Goal: Entertainment & Leisure: Consume media (video, audio)

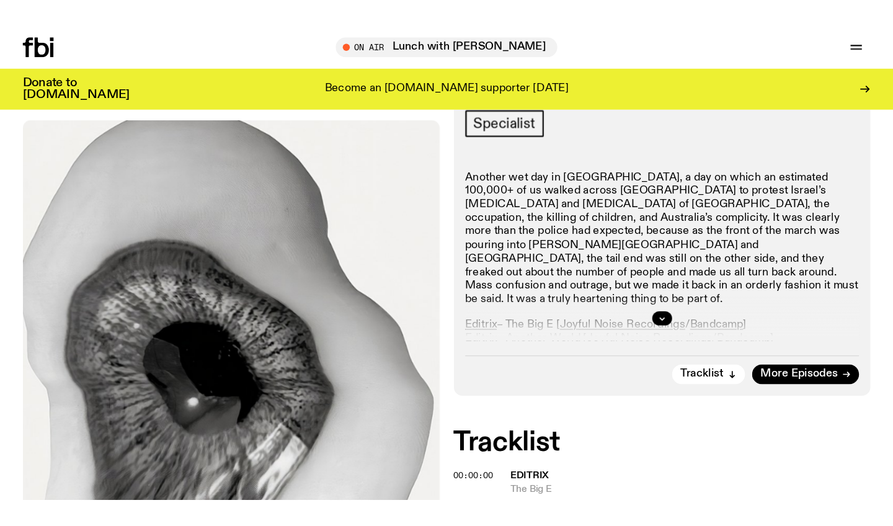
scroll to position [243, 0]
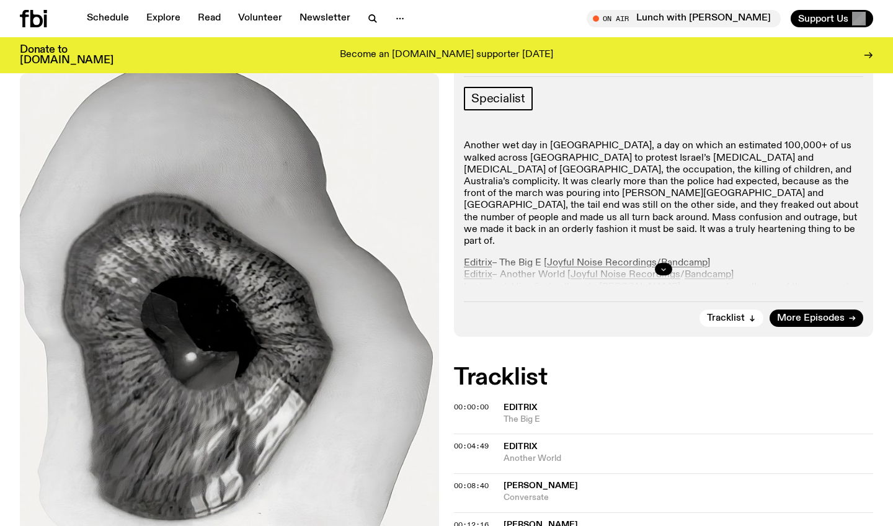
click at [664, 266] on icon "button" at bounding box center [663, 269] width 7 height 7
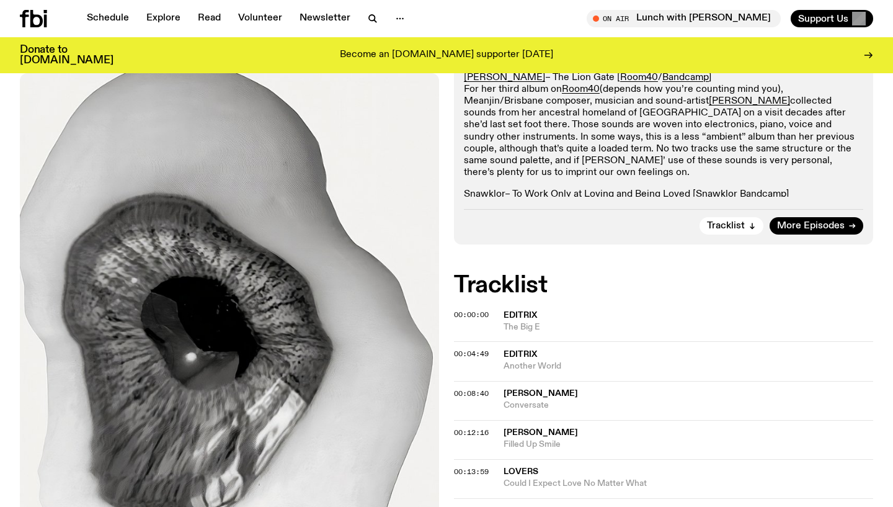
scroll to position [2766, 0]
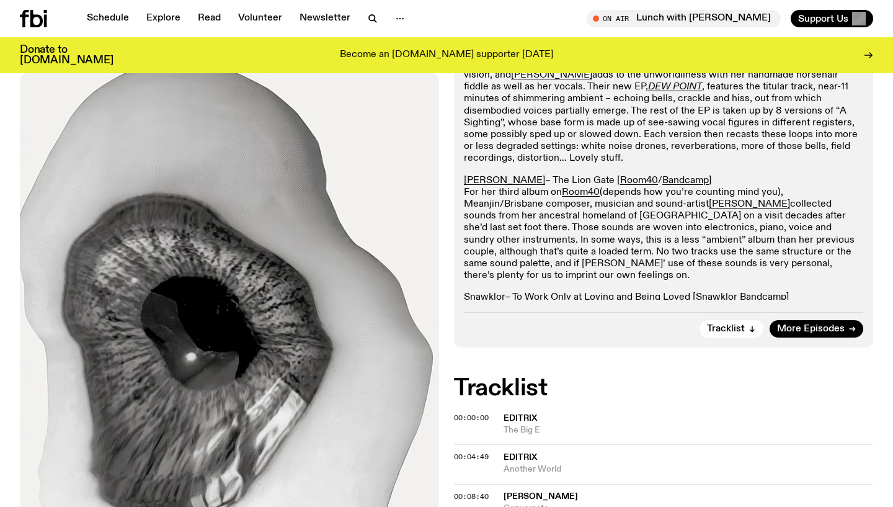
click at [673, 292] on p "Snawklor – To Work Only at Loving and Being Loved [ Snawklor Bandcamp ] In 2021…" at bounding box center [664, 351] width 400 height 119
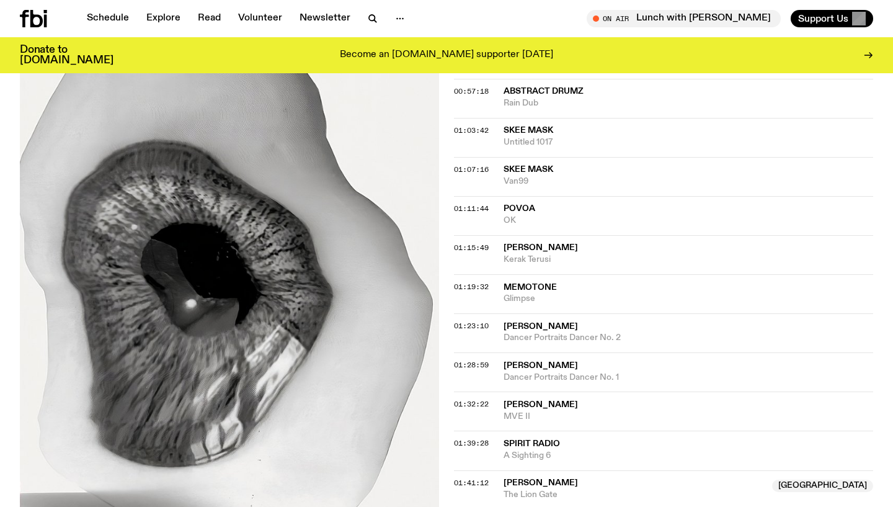
scroll to position [3705, 0]
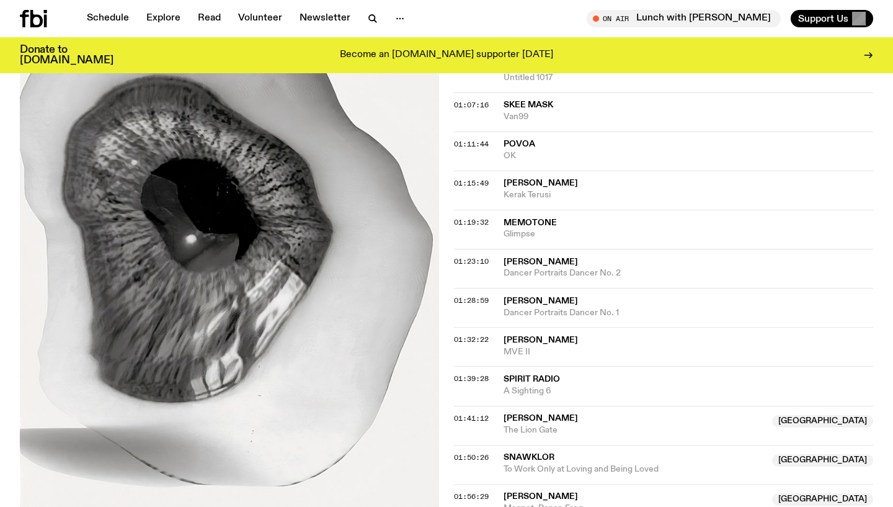
click at [578, 414] on span "[PERSON_NAME]" at bounding box center [541, 418] width 74 height 9
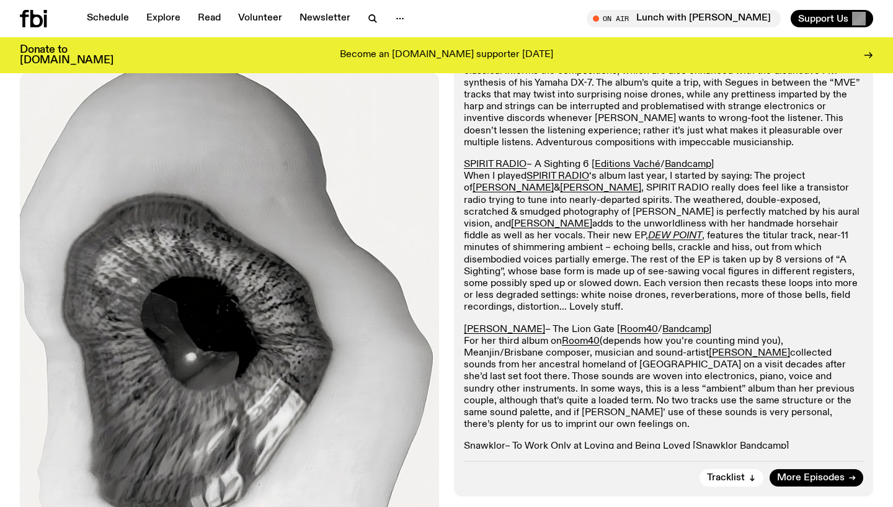
scroll to position [2706, 0]
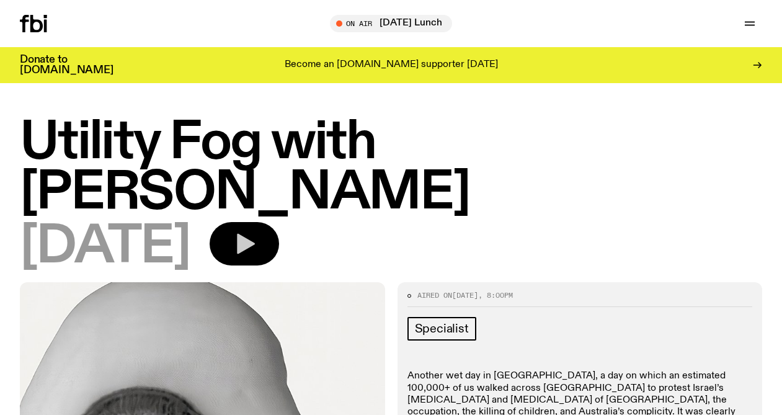
click at [257, 231] on icon "button" at bounding box center [244, 243] width 25 height 25
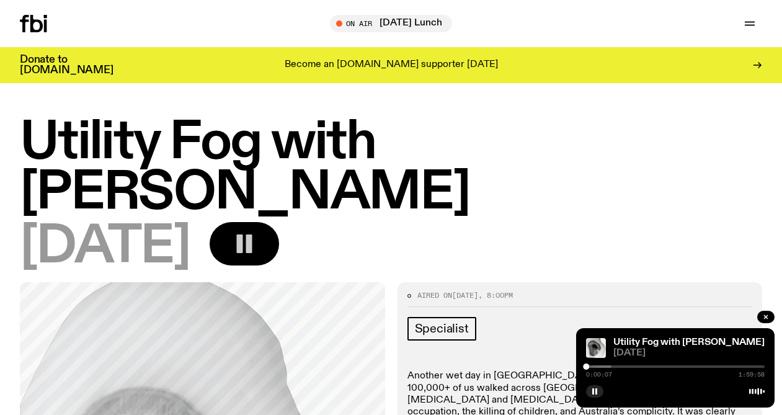
click at [705, 367] on div at bounding box center [675, 366] width 179 height 2
click at [714, 367] on div at bounding box center [675, 366] width 179 height 2
click at [727, 366] on div at bounding box center [649, 366] width 179 height 2
click at [733, 366] on div at bounding box center [658, 366] width 179 height 2
click at [736, 366] on div at bounding box center [736, 367] width 6 height 6
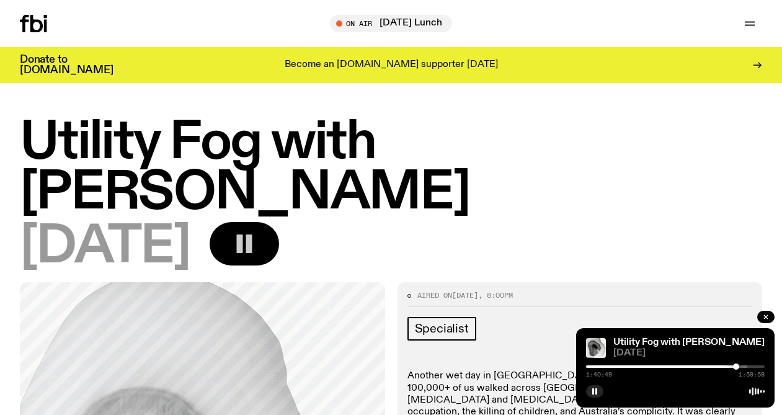
click at [743, 365] on div at bounding box center [658, 366] width 179 height 2
click at [738, 366] on div at bounding box center [654, 366] width 179 height 2
click at [741, 366] on div at bounding box center [741, 367] width 6 height 6
click at [743, 366] on div at bounding box center [741, 367] width 6 height 6
click at [745, 366] on div at bounding box center [745, 367] width 6 height 6
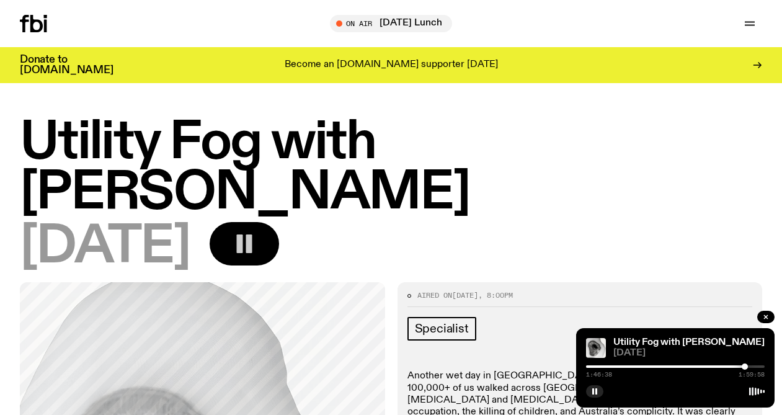
click at [749, 366] on div at bounding box center [675, 366] width 179 height 2
click at [751, 366] on div at bounding box center [749, 367] width 6 height 6
